Goal: Navigation & Orientation: Understand site structure

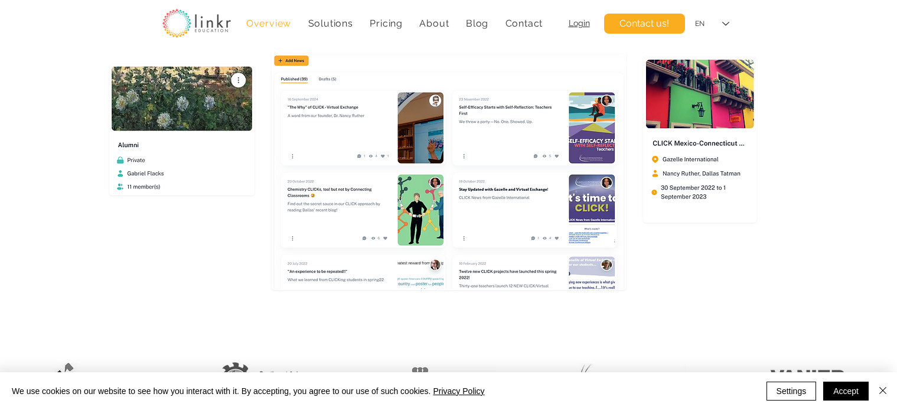
scroll to position [171, 0]
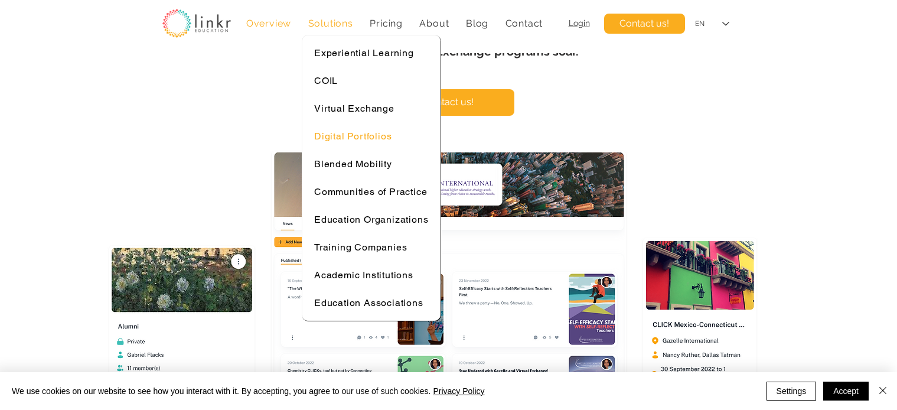
click at [333, 134] on span "Digital Portfolios" at bounding box center [352, 135] width 77 height 11
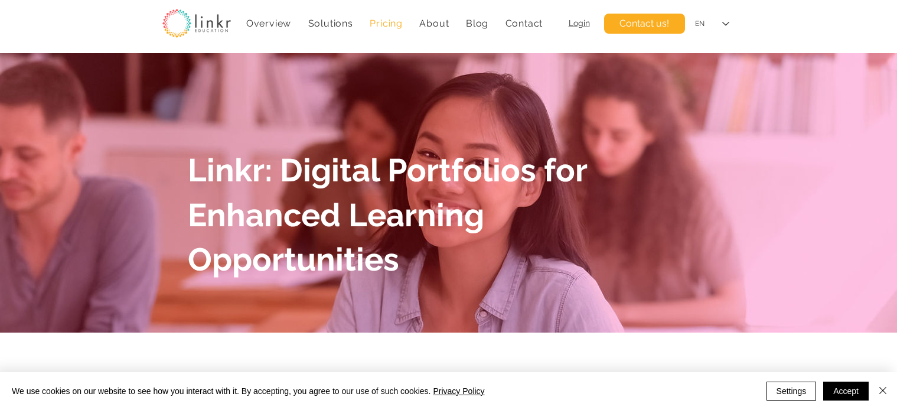
click at [402, 23] on span "Pricing" at bounding box center [386, 23] width 33 height 11
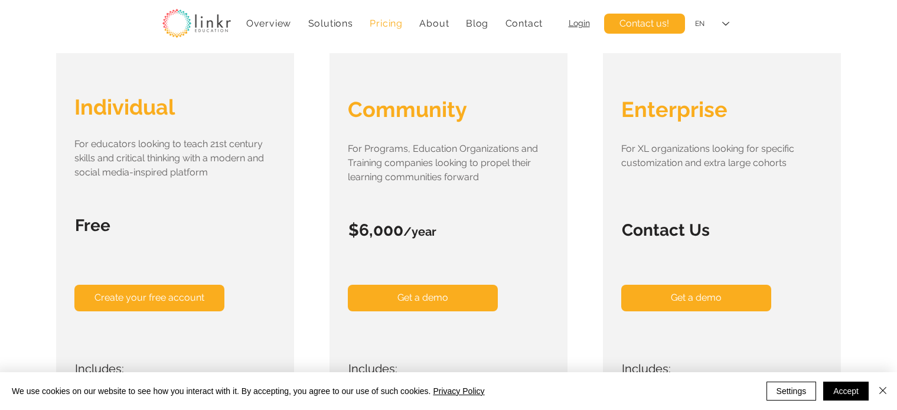
scroll to position [209, 0]
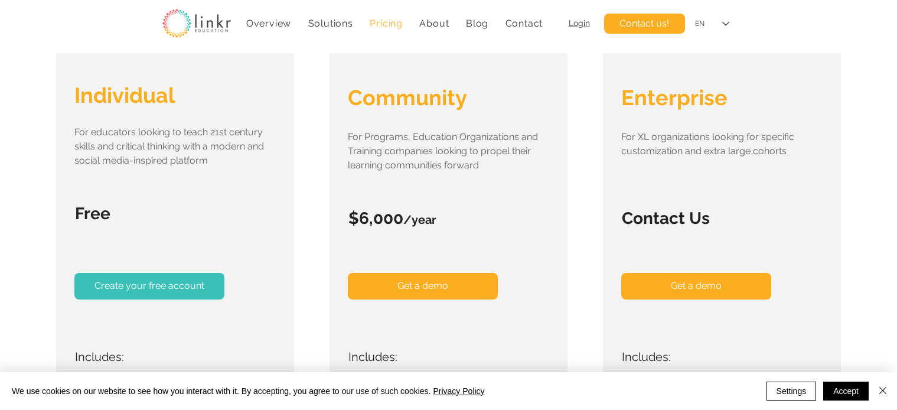
click at [132, 290] on span "Create your free account" at bounding box center [149, 285] width 110 height 13
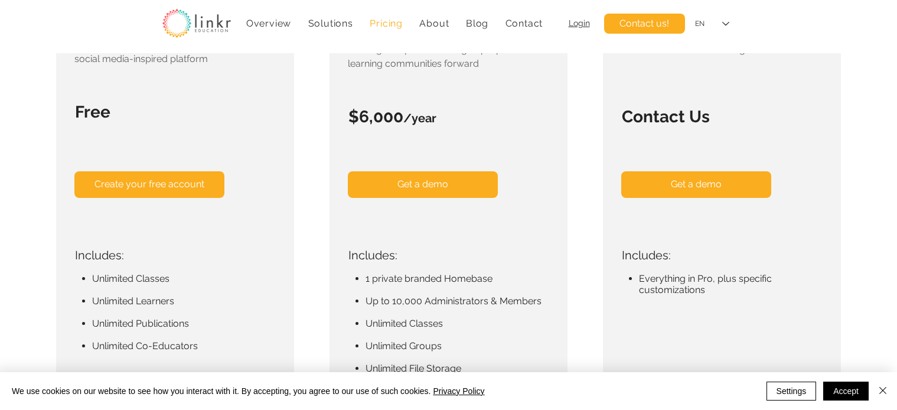
scroll to position [267, 0]
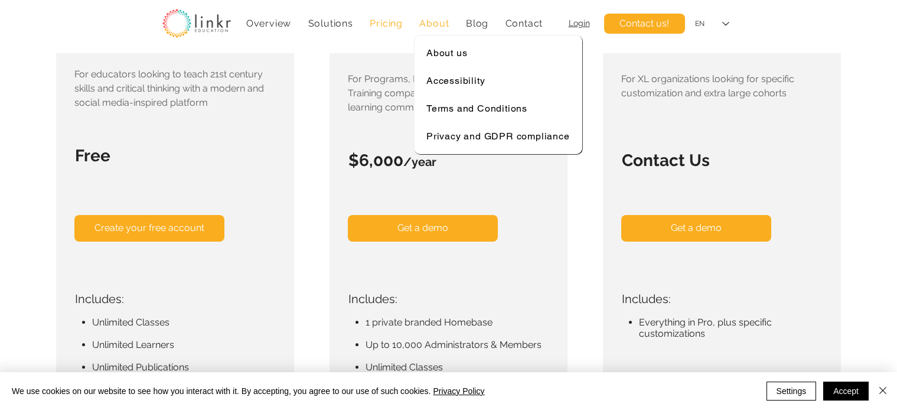
click at [432, 24] on span "About" at bounding box center [434, 23] width 30 height 11
click at [437, 50] on span "About us" at bounding box center [446, 52] width 41 height 11
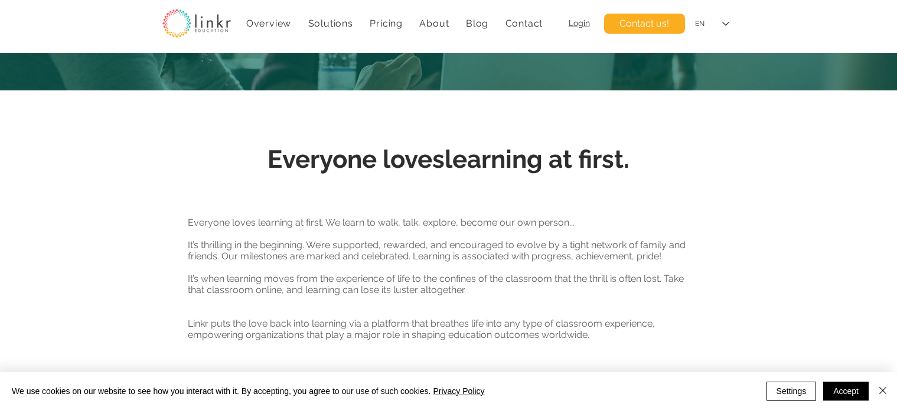
scroll to position [170, 0]
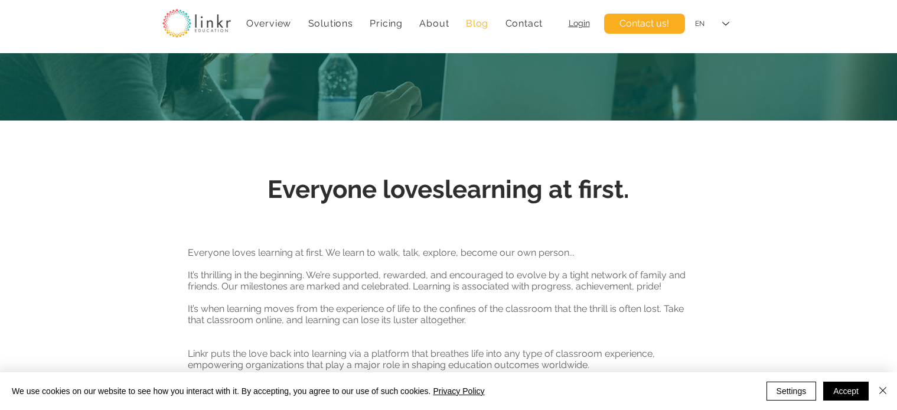
click at [471, 24] on span "Blog" at bounding box center [477, 23] width 22 height 11
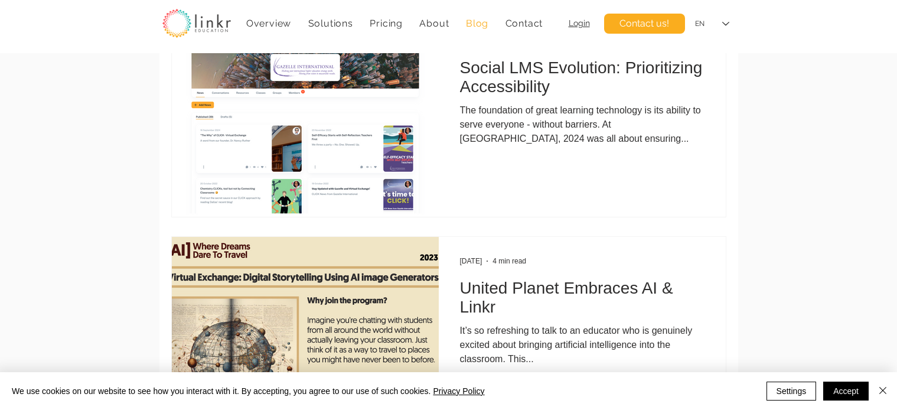
scroll to position [493, 0]
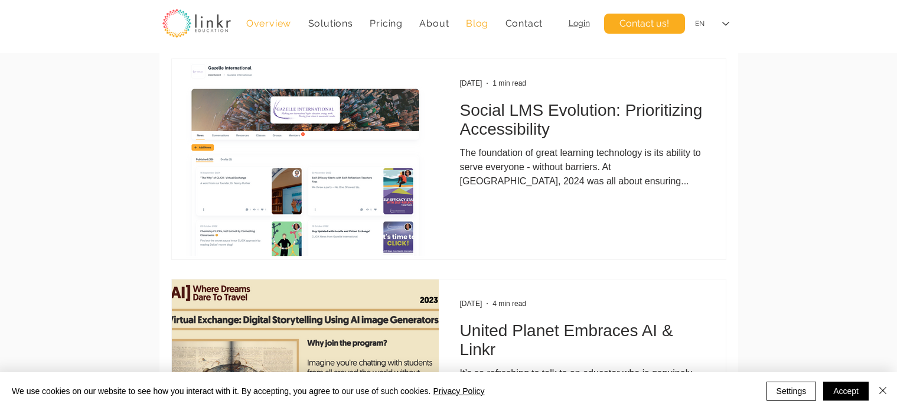
click at [260, 24] on span "Overview" at bounding box center [268, 23] width 45 height 11
